Goal: Find specific page/section: Find specific page/section

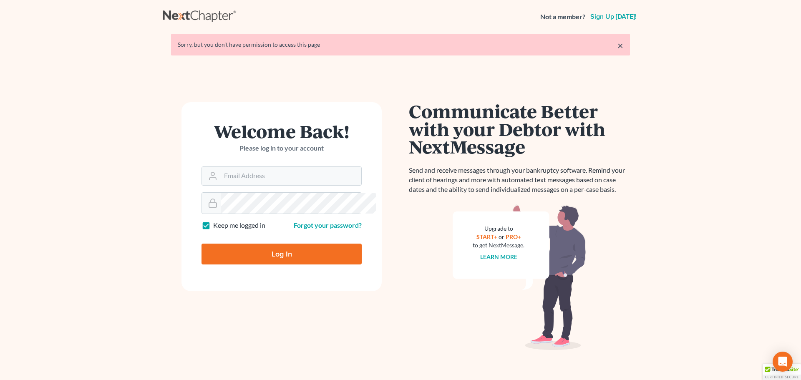
click at [344, 213] on form "Welcome Back! Please log in to your account Email Address Password Keep me logg…" at bounding box center [281, 196] width 200 height 189
drag, startPoint x: 730, startPoint y: 0, endPoint x: 605, endPoint y: 4, distance: 124.4
click at [561, 6] on nav "Not a member? Sign up today!" at bounding box center [400, 16] width 801 height 33
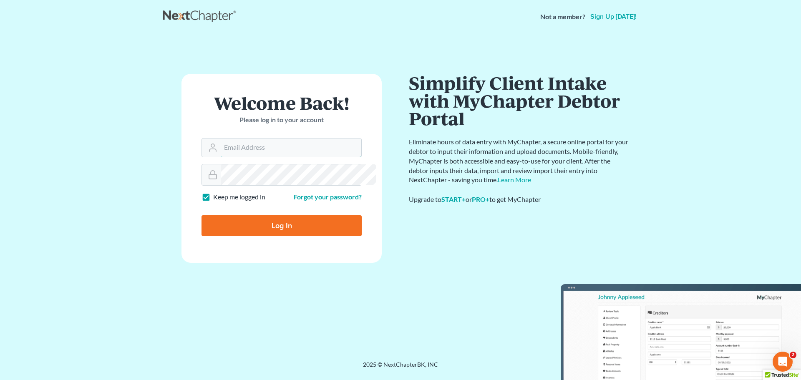
type input "Crystal@attorneydebtfighters.com"
type input "Thinking..."
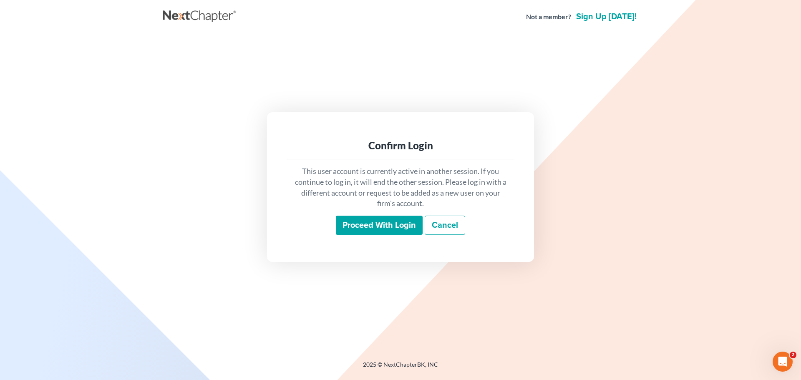
click at [375, 229] on input "Proceed with login" at bounding box center [379, 225] width 87 height 19
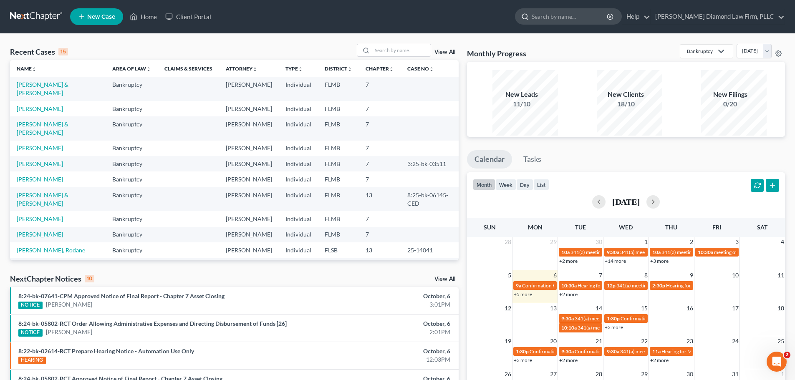
click at [606, 21] on input "search" at bounding box center [569, 16] width 76 height 15
type input "[PERSON_NAME]"
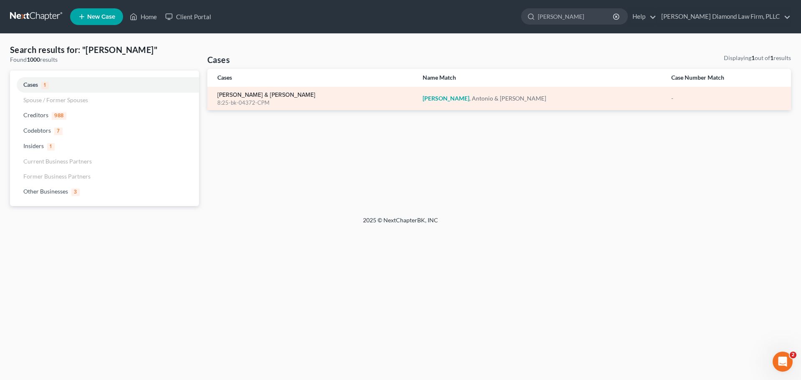
click at [252, 98] on link "[PERSON_NAME] & [PERSON_NAME]" at bounding box center [266, 95] width 98 height 6
click at [263, 98] on link "[PERSON_NAME] & [PERSON_NAME]" at bounding box center [266, 95] width 98 height 6
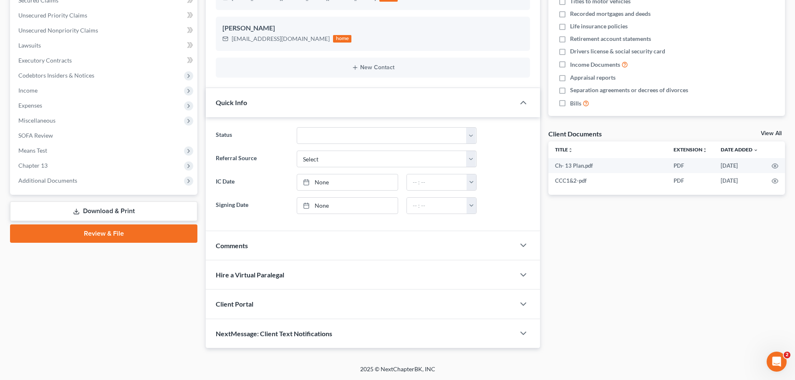
scroll to position [251, 0]
click at [114, 173] on span "Additional Documents" at bounding box center [105, 180] width 186 height 15
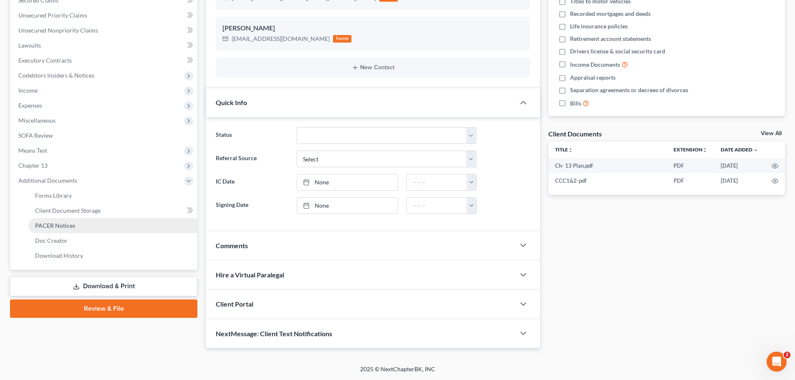
click at [92, 218] on link "PACER Notices" at bounding box center [112, 225] width 169 height 15
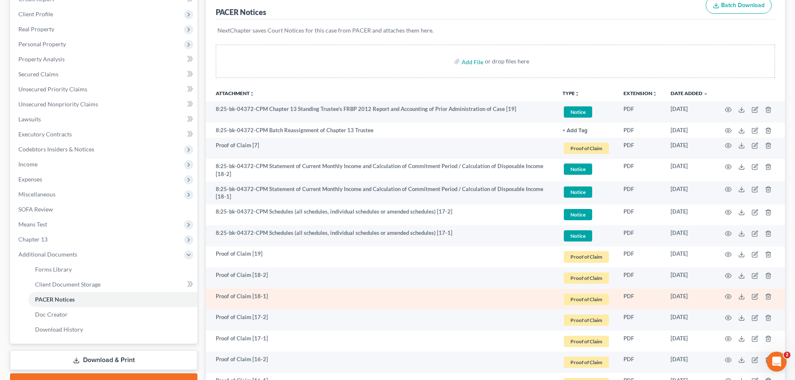
scroll to position [68, 0]
